Goal: Information Seeking & Learning: Learn about a topic

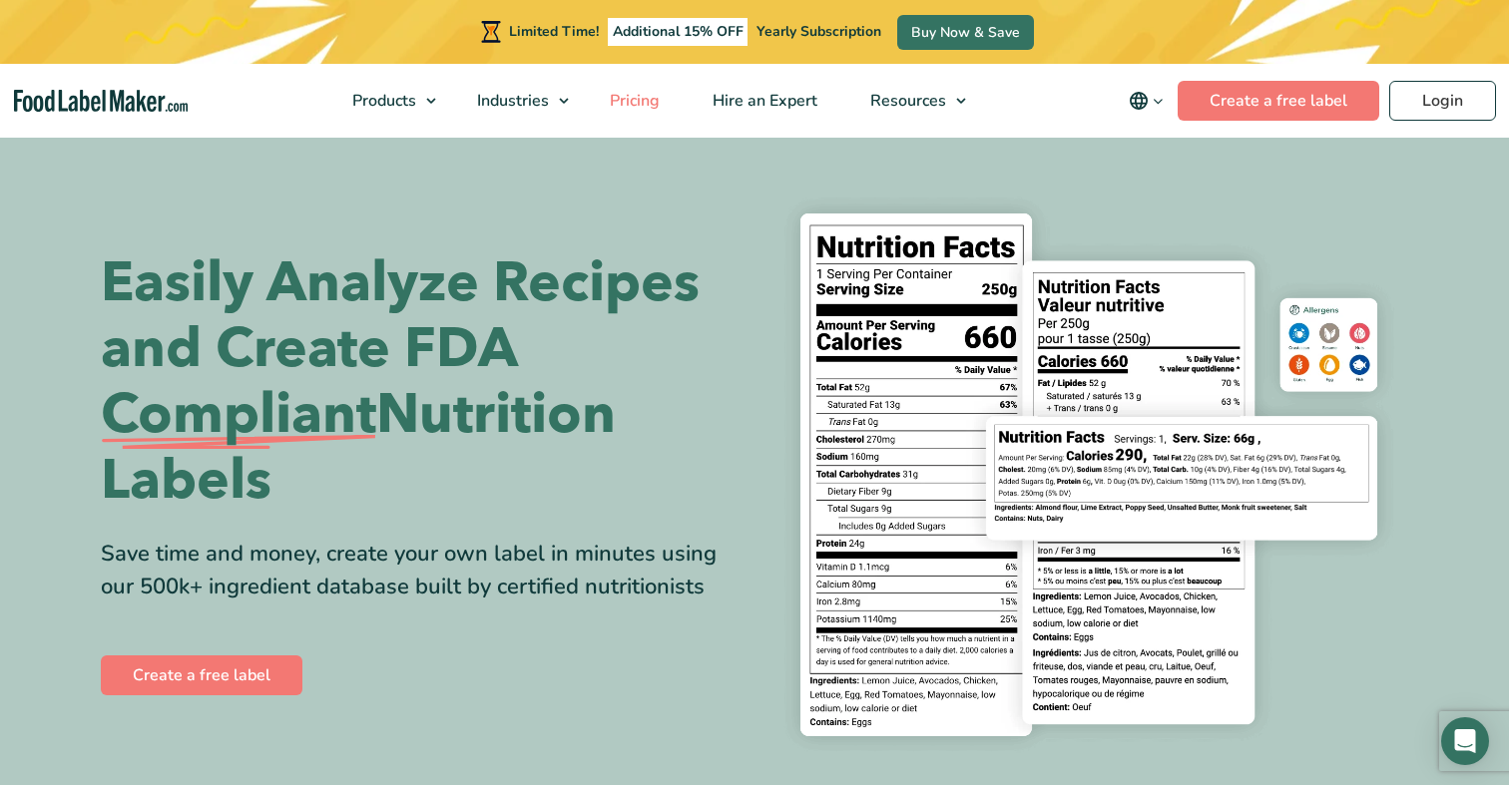
click at [637, 98] on span "Pricing" at bounding box center [633, 101] width 58 height 22
